Goal: Task Accomplishment & Management: Use online tool/utility

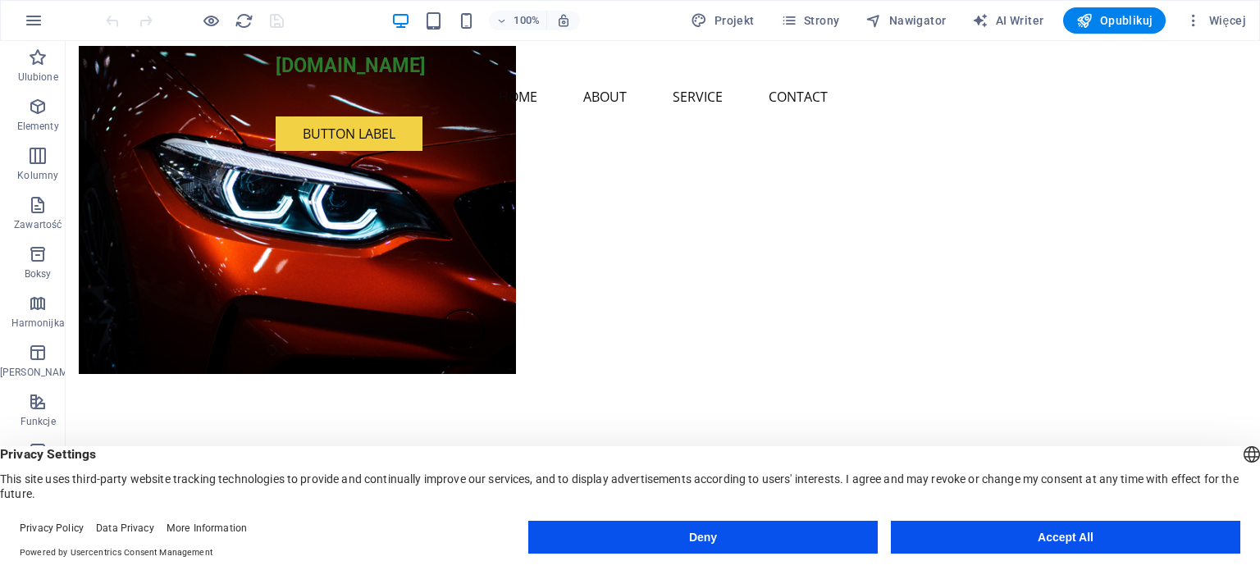
scroll to position [242, 0]
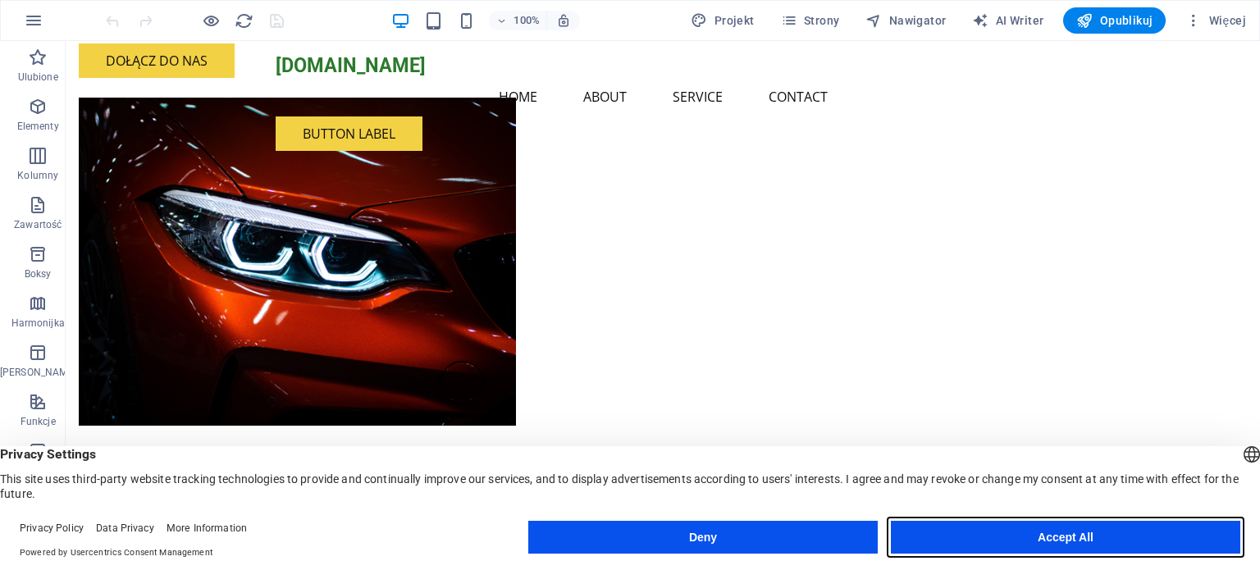
click at [1028, 537] on button "Accept All" at bounding box center [1065, 537] width 349 height 33
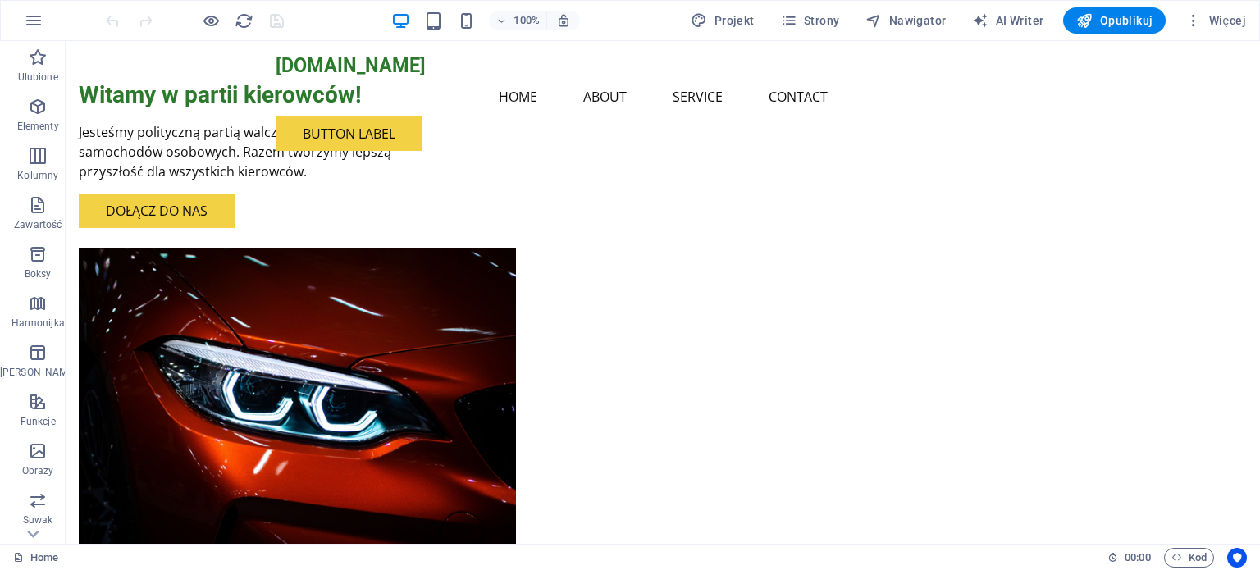
scroll to position [0, 0]
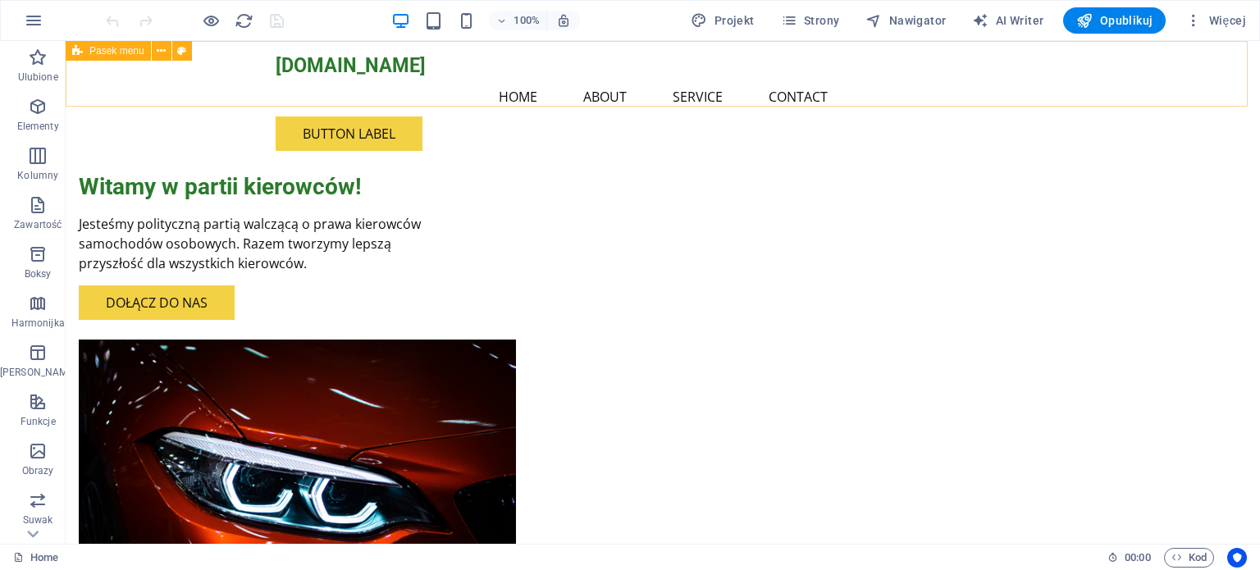
drag, startPoint x: 1220, startPoint y: 60, endPoint x: 1165, endPoint y: 79, distance: 58.1
click at [1219, 22] on span "Więcej" at bounding box center [1215, 20] width 61 height 16
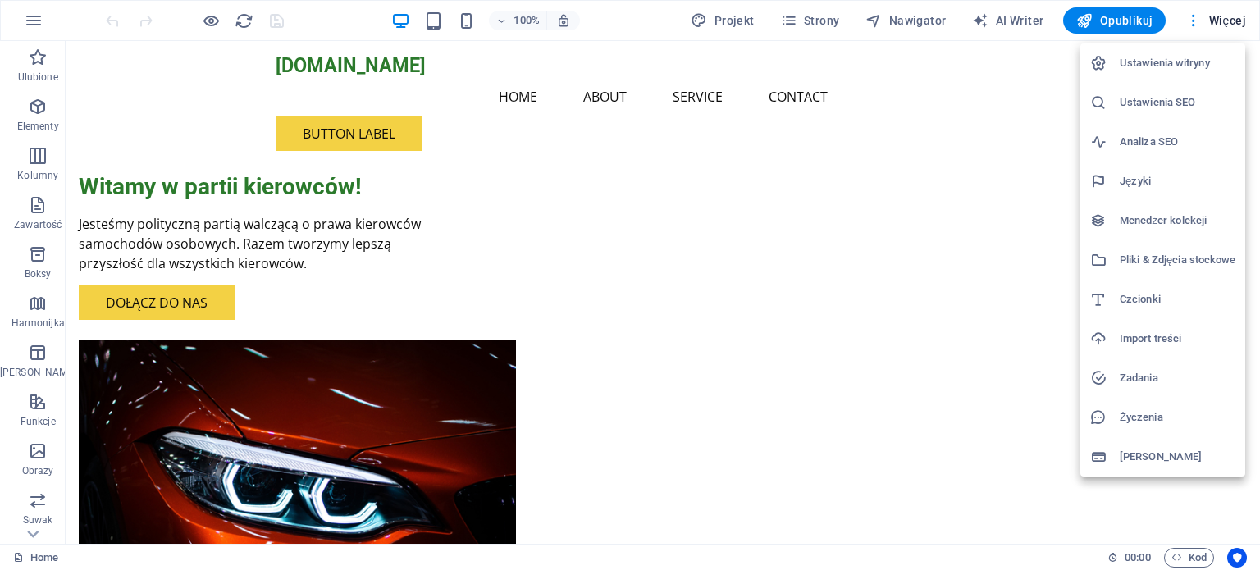
click at [1258, 71] on div at bounding box center [630, 285] width 1260 height 570
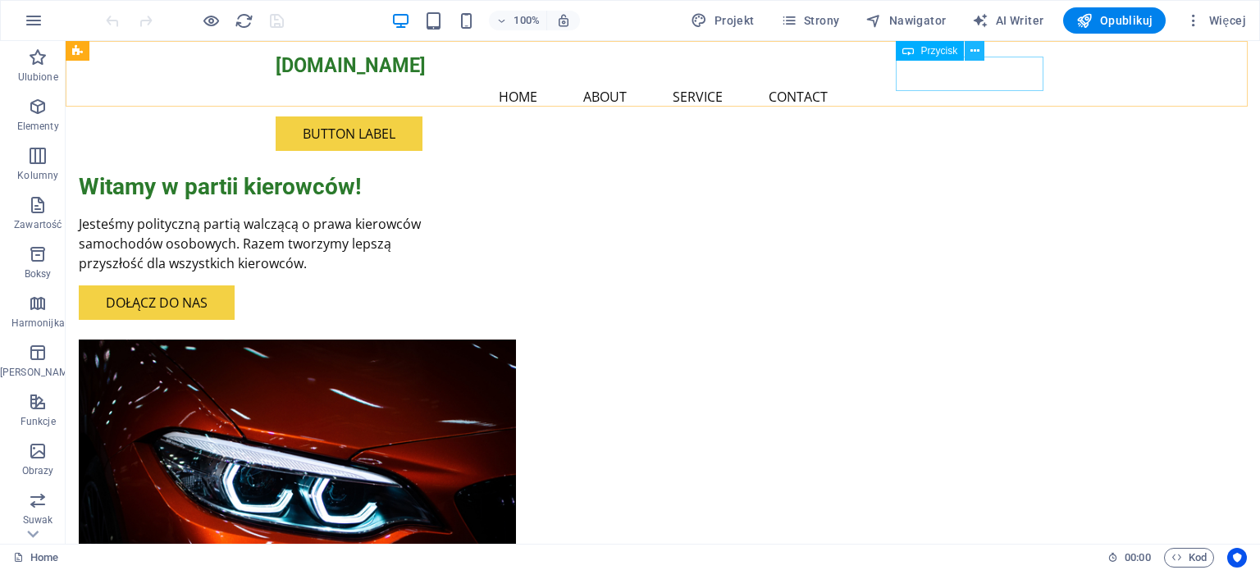
click at [977, 48] on icon at bounding box center [974, 51] width 9 height 17
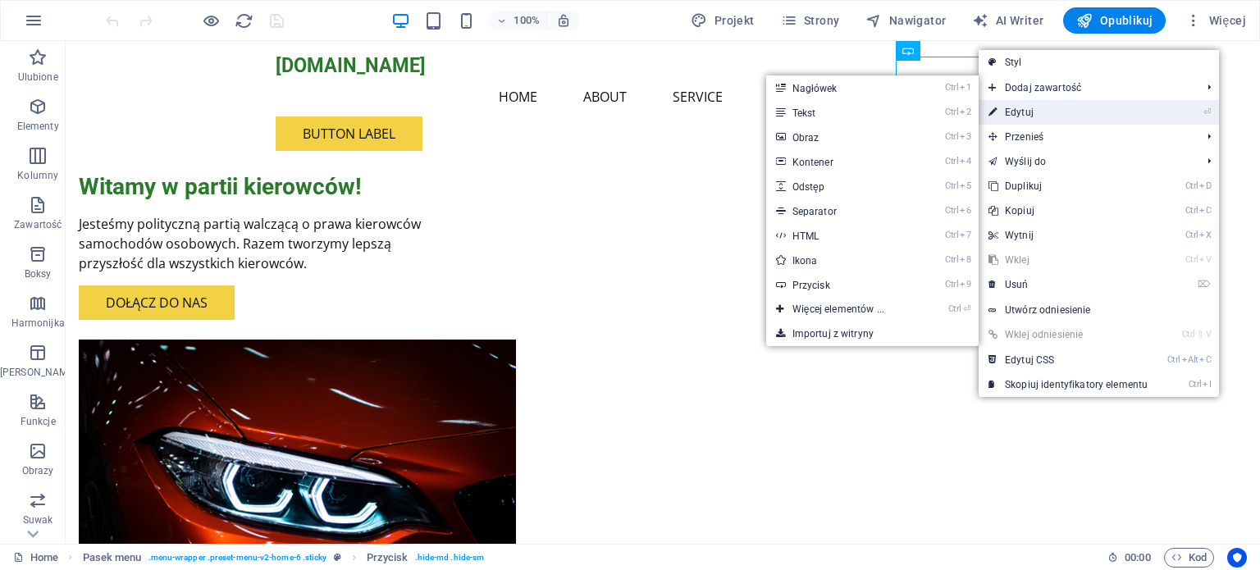
click at [1044, 121] on link "⏎ Edytuj" at bounding box center [1067, 112] width 179 height 25
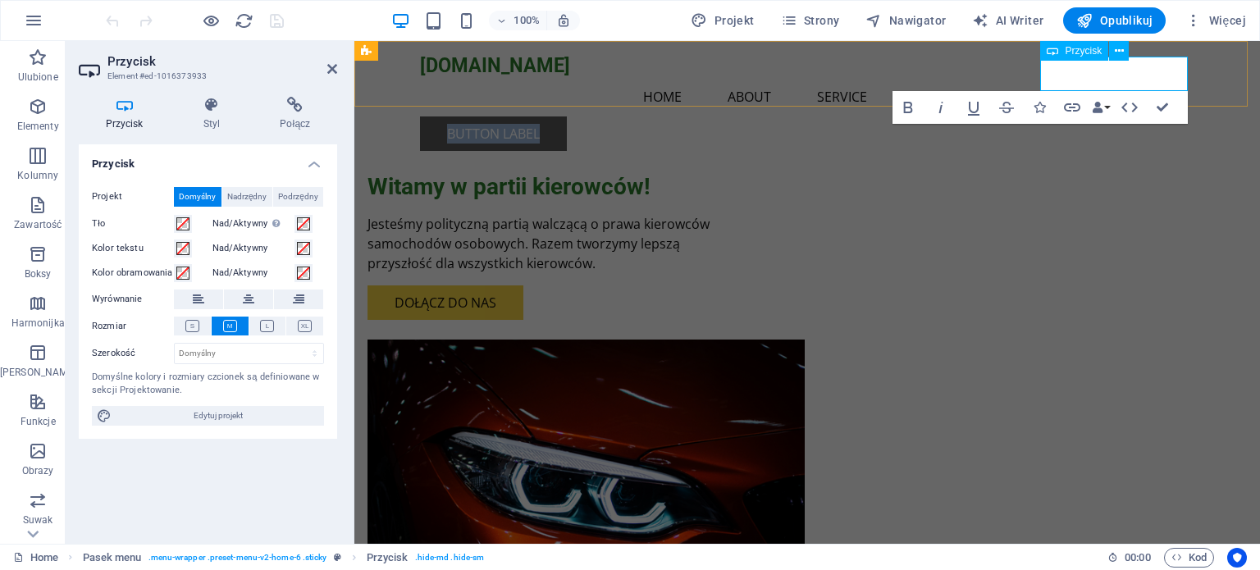
click at [567, 116] on link "Button label" at bounding box center [493, 133] width 147 height 34
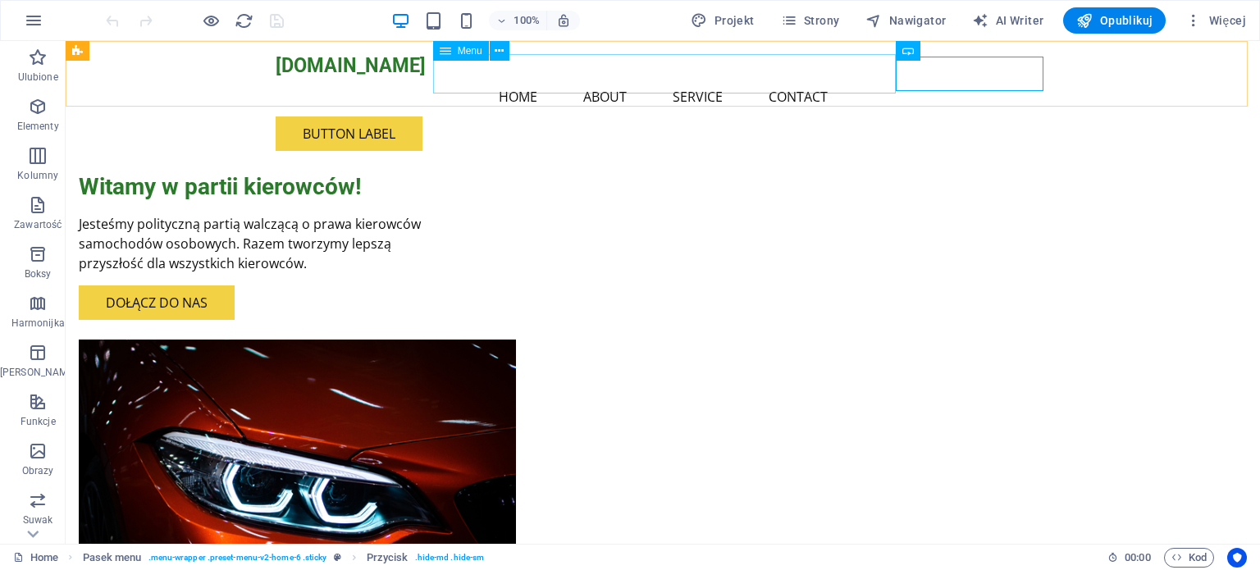
click at [769, 77] on nav "Home About Service Contact" at bounding box center [663, 96] width 774 height 39
click at [791, 77] on nav "Home About Service Contact" at bounding box center [663, 96] width 774 height 39
click at [946, 116] on div "Button label" at bounding box center [663, 133] width 774 height 34
